Goal: Task Accomplishment & Management: Manage account settings

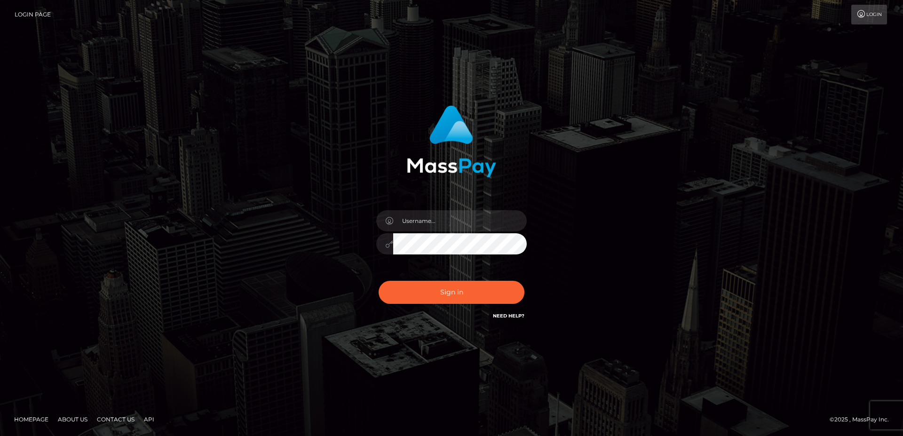
click at [431, 217] on input "text" at bounding box center [460, 220] width 134 height 21
type input "faisal_uplift"
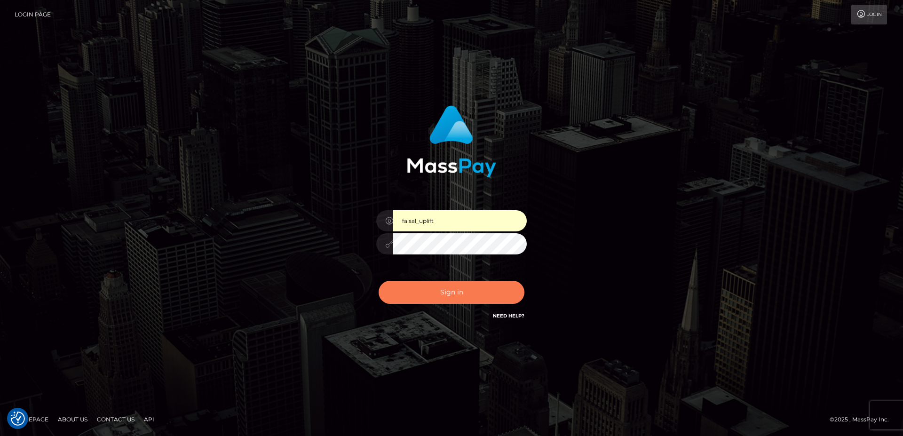
click at [429, 290] on button "Sign in" at bounding box center [452, 292] width 146 height 23
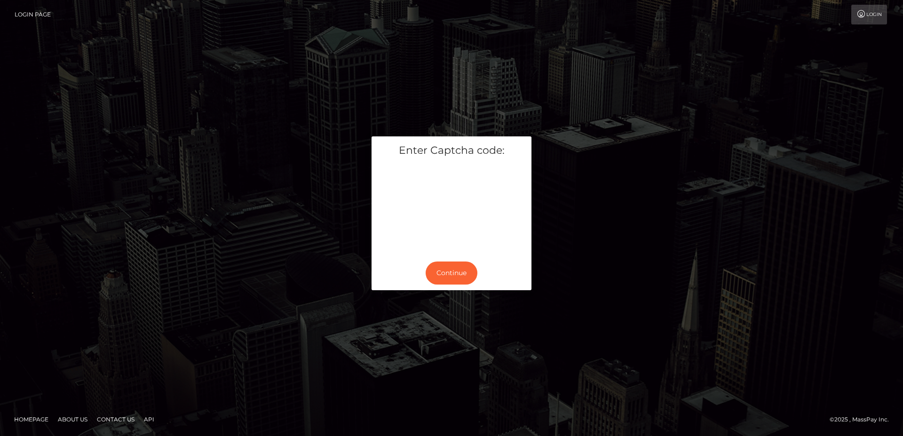
click at [456, 154] on h5 "Enter Captcha code:" at bounding box center [452, 150] width 146 height 15
click at [441, 277] on button "Continue" at bounding box center [452, 273] width 52 height 23
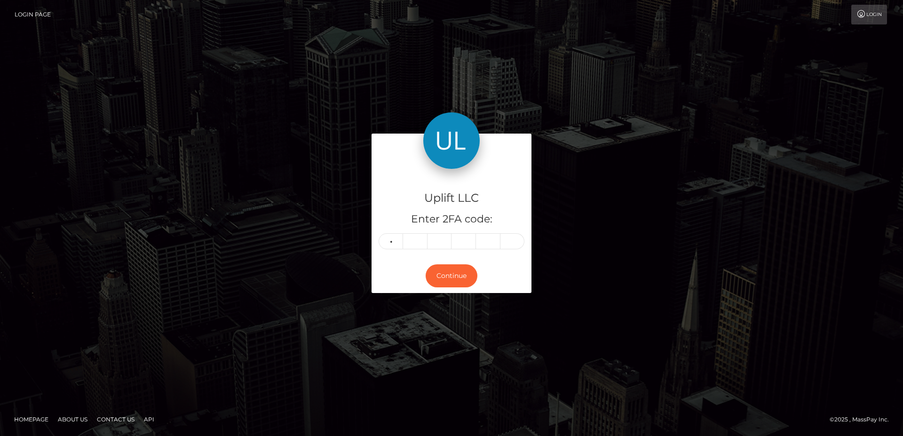
type input "8"
type input "3"
type input "7"
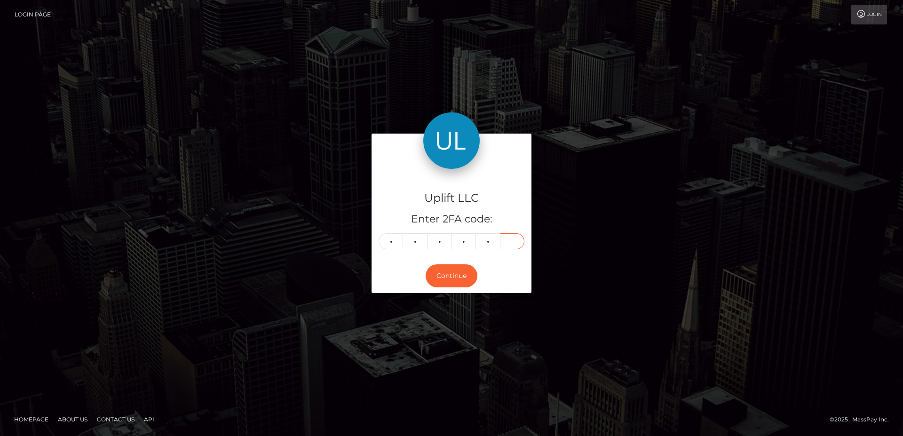
type input "8"
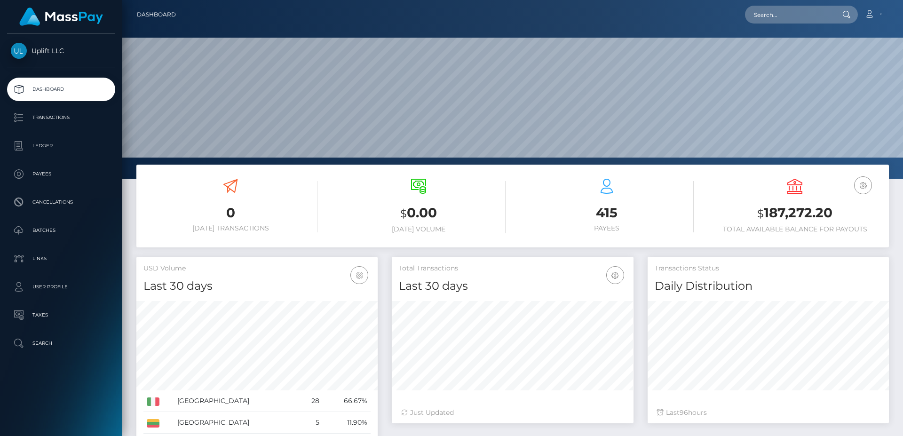
scroll to position [167, 241]
click at [57, 227] on p "Batches" at bounding box center [61, 230] width 101 height 14
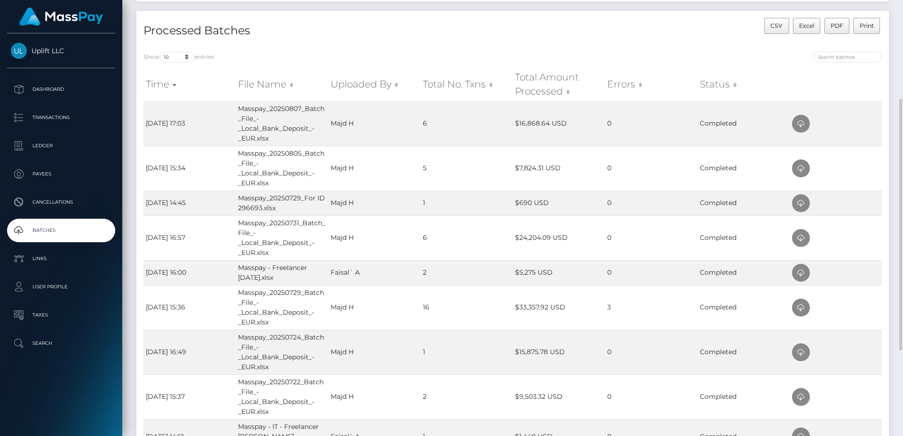
scroll to position [39, 0]
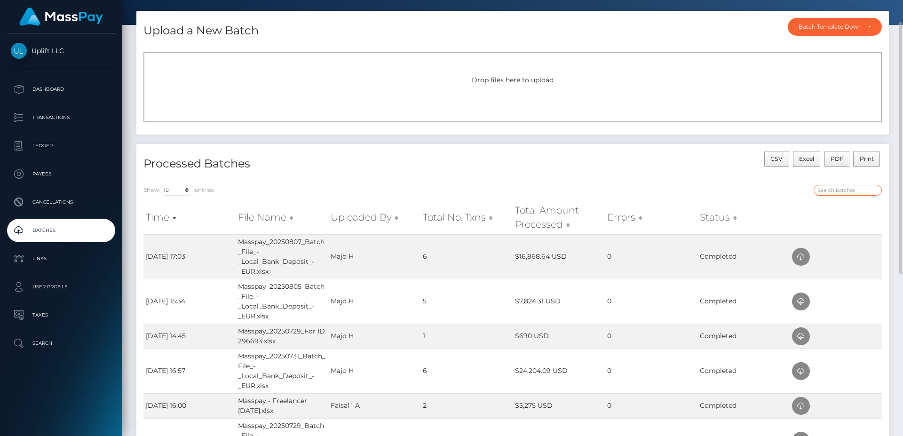
click at [836, 188] on input "search" at bounding box center [848, 190] width 68 height 11
type input "A"
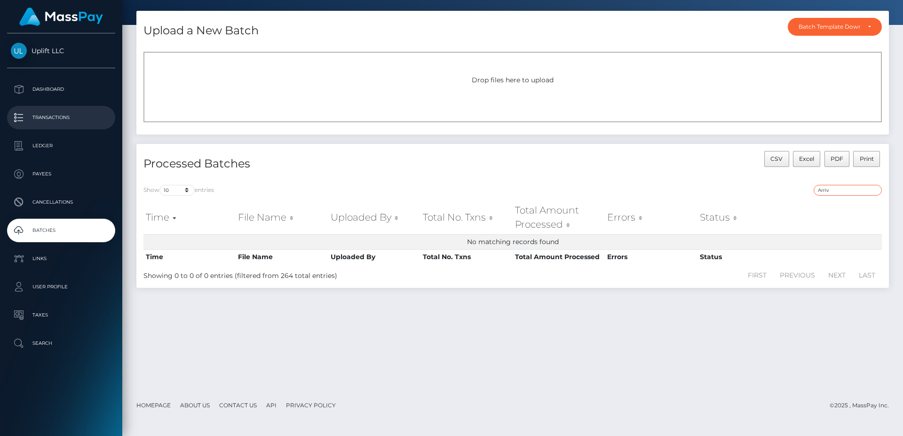
type input "Arriv"
click at [56, 116] on p "Transactions" at bounding box center [61, 118] width 101 height 14
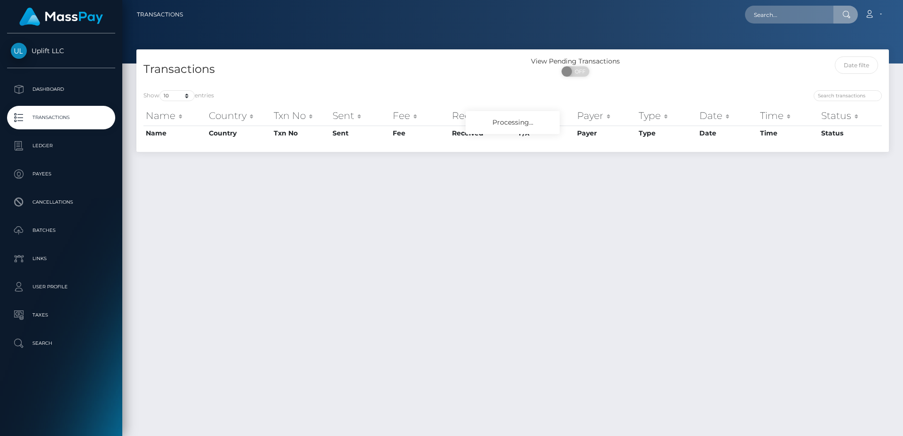
click at [766, 10] on input "text" at bounding box center [789, 15] width 88 height 18
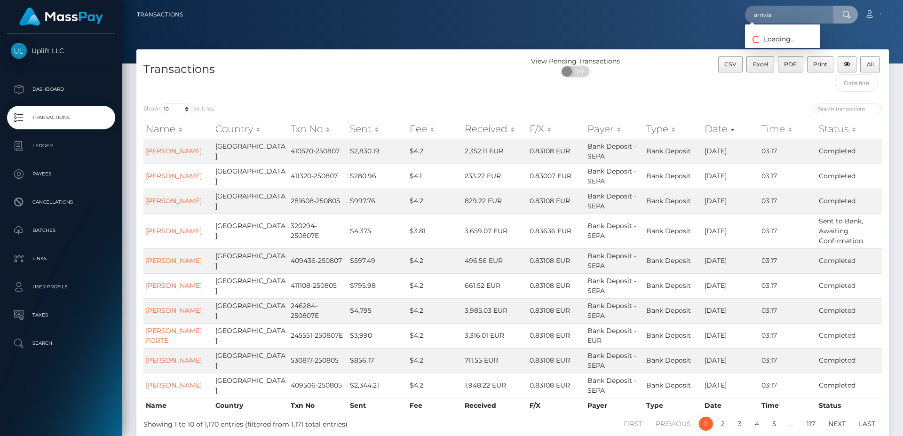
type input "arrivia"
click at [766, 51] on link "Arrivia Inc" at bounding box center [782, 48] width 75 height 17
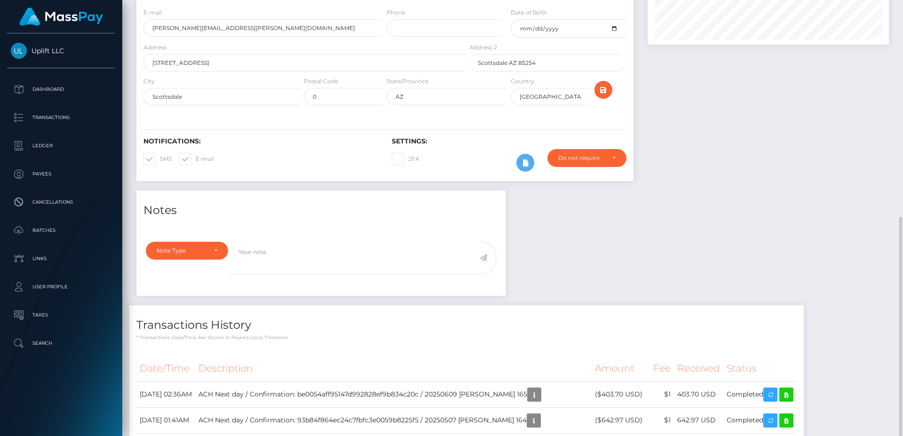
scroll to position [259, 0]
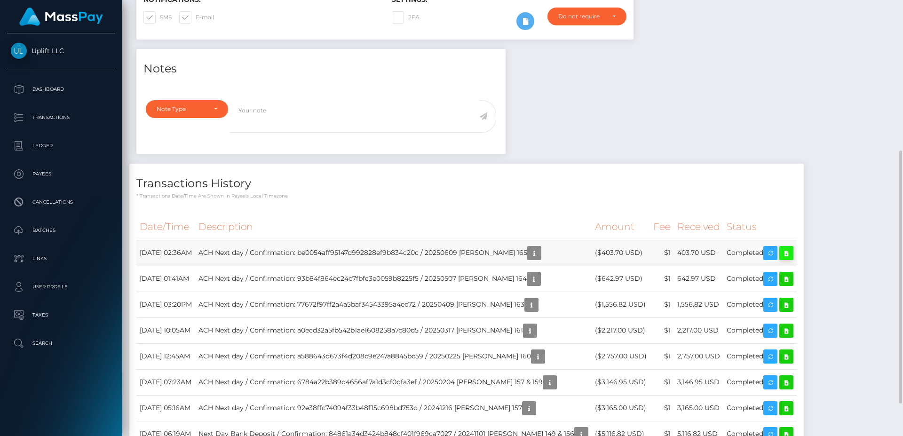
click at [783, 247] on icon at bounding box center [786, 253] width 11 height 12
click at [534, 247] on icon "button" at bounding box center [534, 253] width 11 height 12
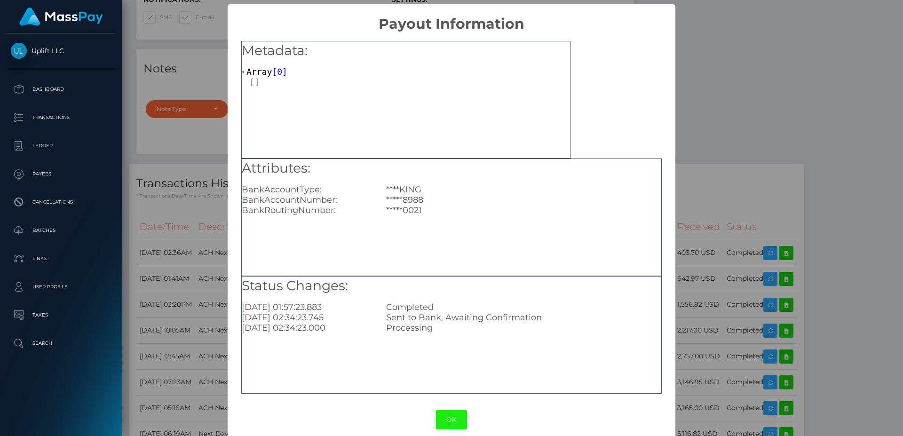
click at [453, 418] on button "OK" at bounding box center [451, 419] width 31 height 19
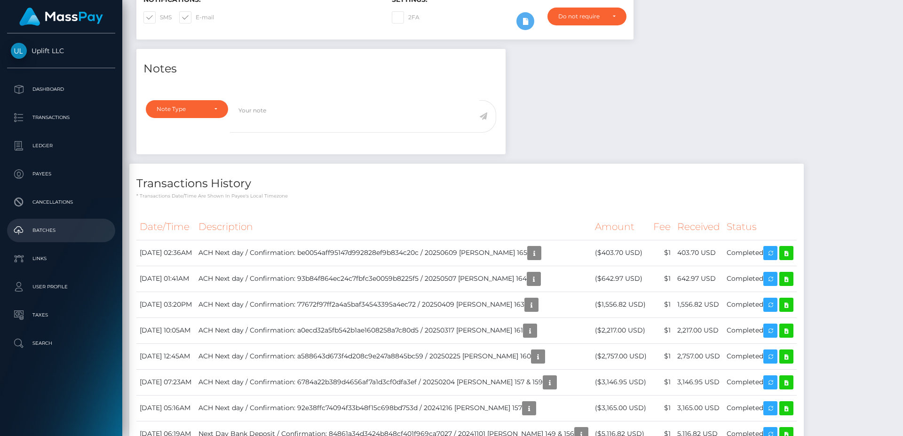
click at [52, 235] on p "Batches" at bounding box center [61, 230] width 101 height 14
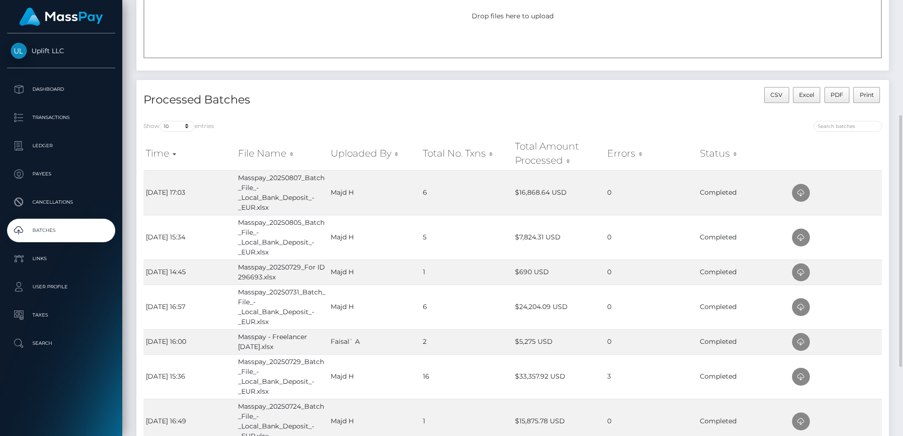
scroll to position [18, 0]
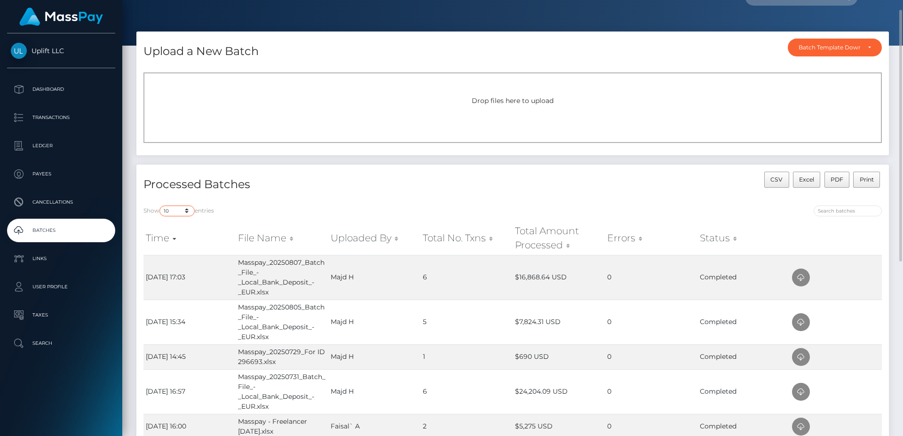
select select "-1"
click option "All" at bounding box center [0, 0] width 0 height 0
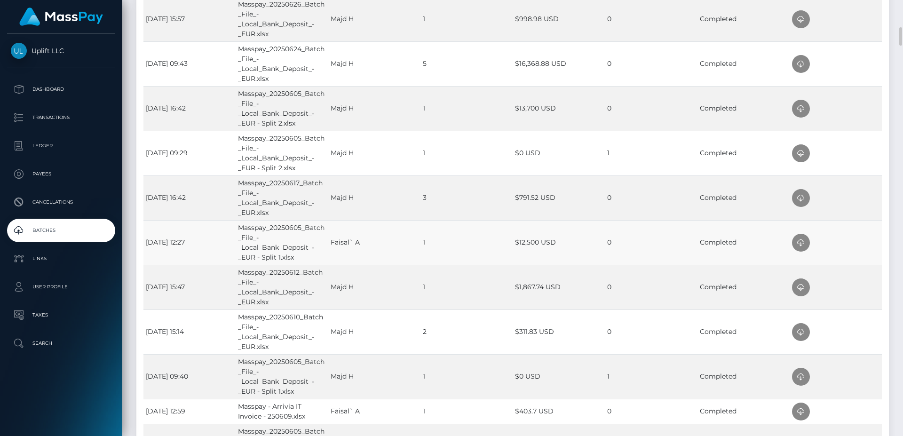
scroll to position [940, 0]
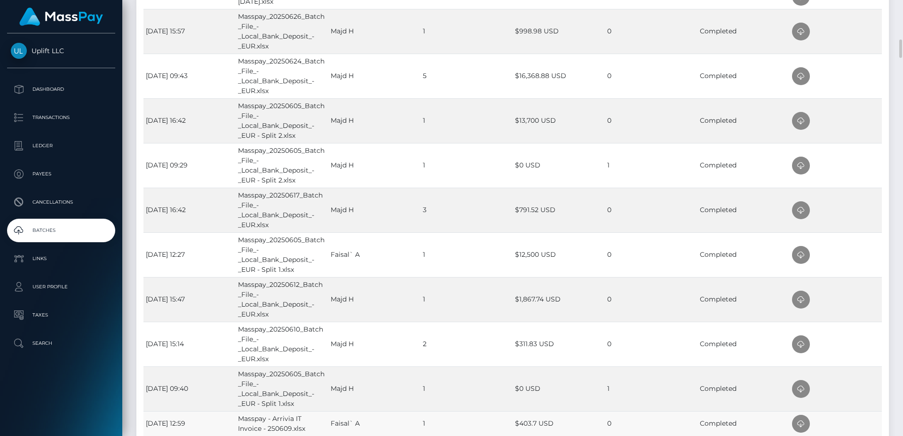
click at [324, 413] on td "Masspay - Arrivia IT Invoice - 250609.xlsx" at bounding box center [282, 423] width 92 height 25
click at [801, 418] on icon at bounding box center [800, 424] width 11 height 12
click at [662, 9] on td "0" at bounding box center [651, 31] width 92 height 45
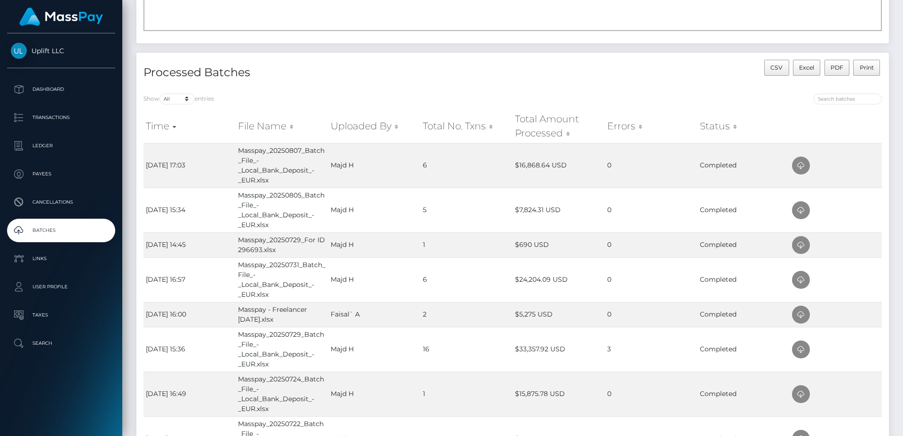
scroll to position [0, 0]
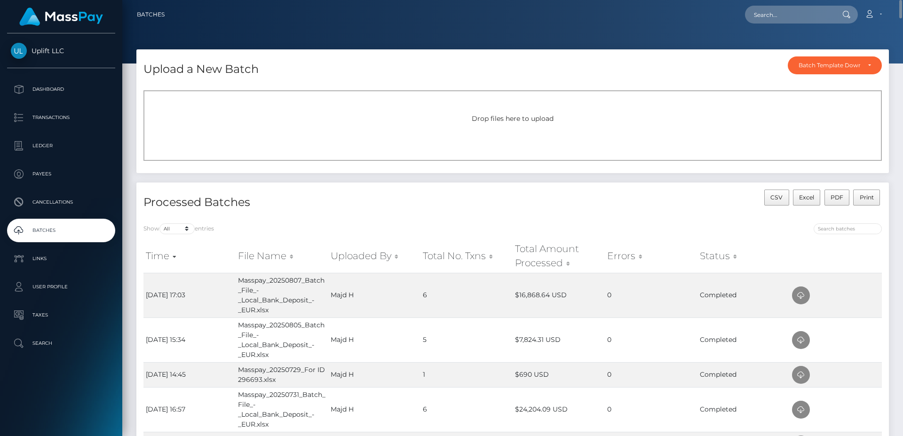
click at [515, 118] on span "Drop files here to upload" at bounding box center [513, 118] width 82 height 8
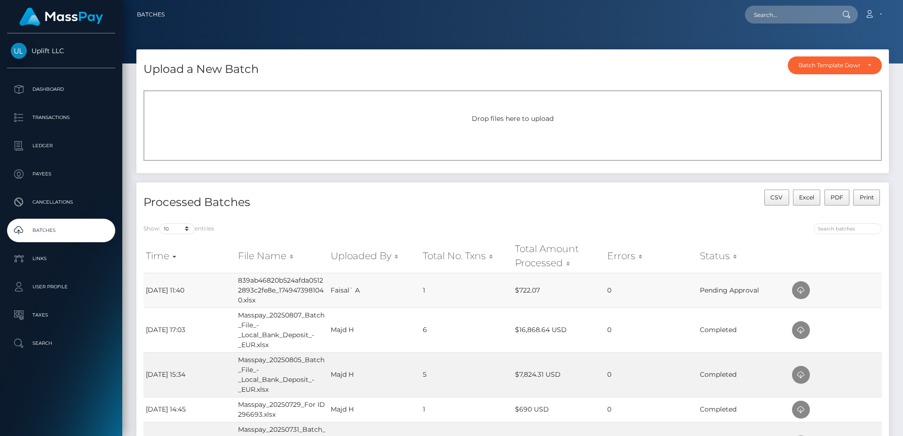
click at [379, 294] on td "Faisal` A" at bounding box center [374, 290] width 92 height 35
click at [724, 288] on td "Pending Approval" at bounding box center [744, 290] width 92 height 35
click at [411, 290] on td "Faisal` A" at bounding box center [374, 290] width 92 height 35
click at [288, 292] on td "839ab46820b524afda05122893c2fe8e_1749473981040.xlsx" at bounding box center [282, 290] width 92 height 35
click at [258, 283] on td "839ab46820b524afda05122893c2fe8e_1749473981040.xlsx" at bounding box center [282, 290] width 92 height 35
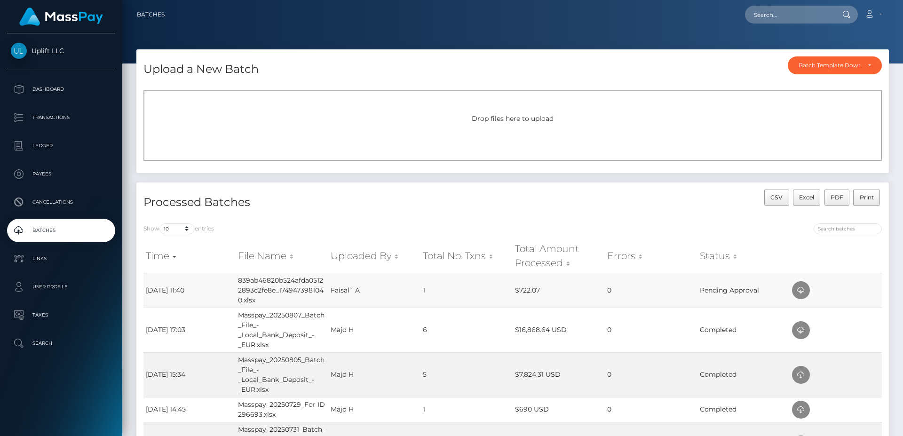
click at [160, 292] on td "[DATE] 11:40" at bounding box center [189, 290] width 92 height 35
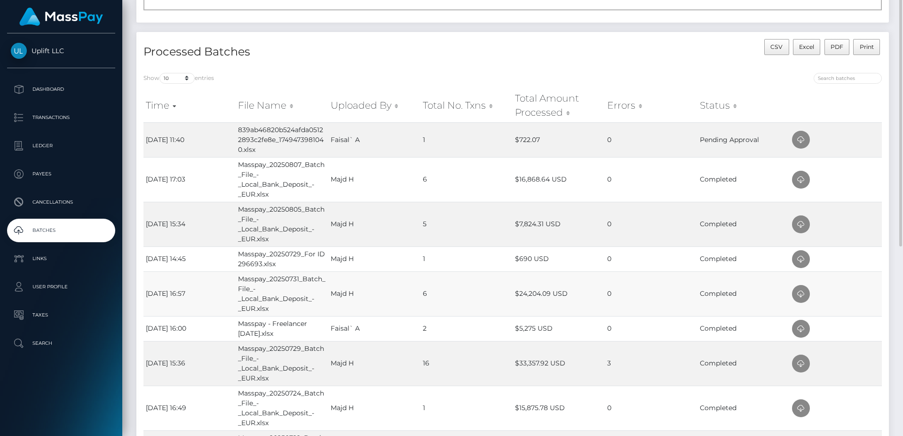
scroll to position [90, 0]
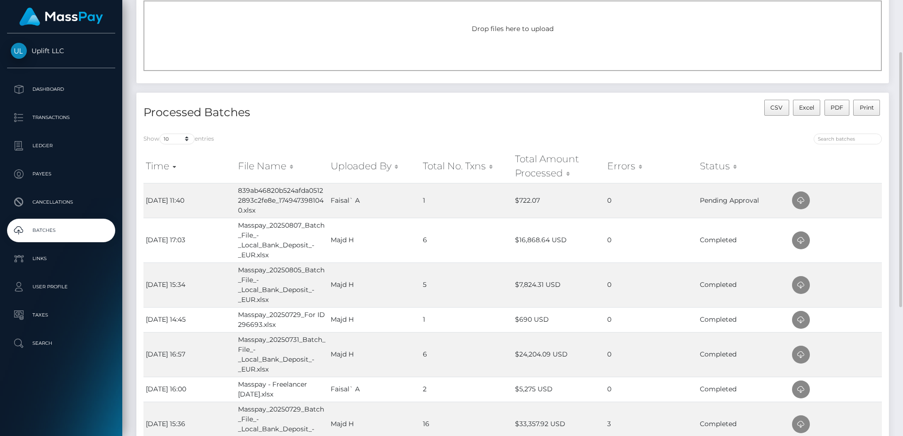
click at [768, 126] on div "CSV Excel PDF Print" at bounding box center [701, 113] width 376 height 27
